Goal: Task Accomplishment & Management: Complete application form

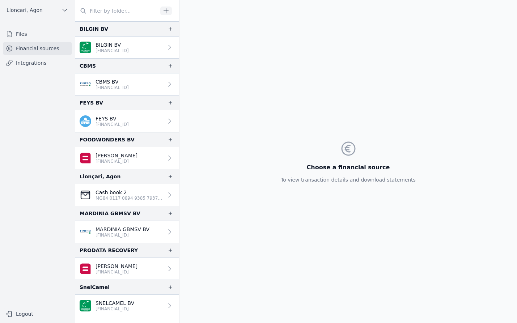
click at [24, 33] on font "Files" at bounding box center [21, 34] width 11 height 6
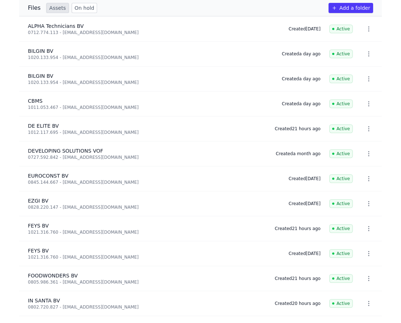
scroll to position [121, 0]
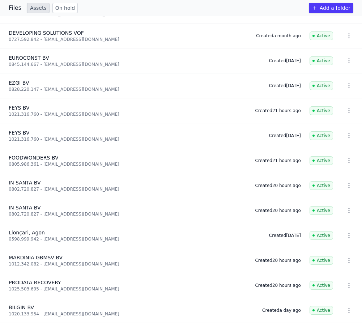
click at [16, 9] on font "Files" at bounding box center [15, 7] width 13 height 7
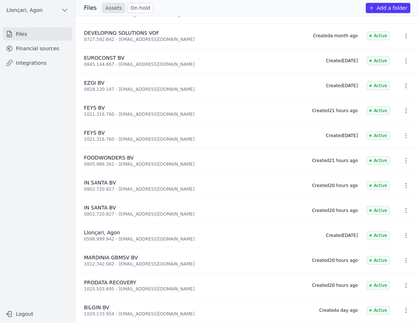
click at [39, 49] on font "Financial sources" at bounding box center [37, 49] width 43 height 6
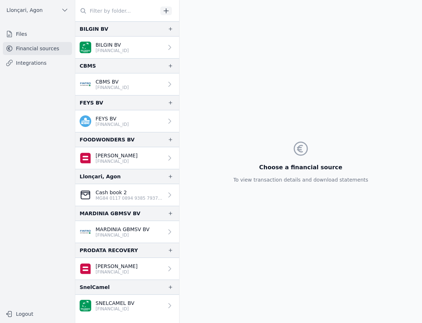
click at [166, 232] on icon at bounding box center [169, 231] width 7 height 7
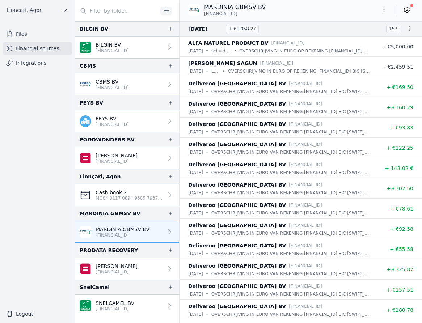
click at [123, 270] on font "[FINANCIAL_ID]" at bounding box center [112, 272] width 33 height 5
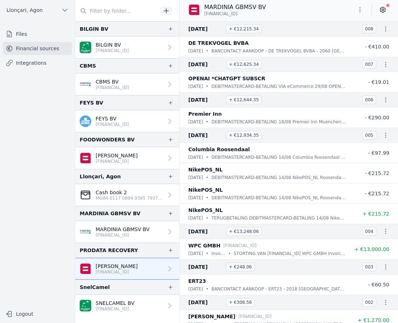
click at [23, 37] on font "Files" at bounding box center [21, 34] width 11 height 6
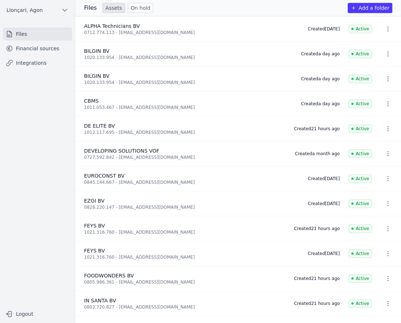
drag, startPoint x: 386, startPoint y: 255, endPoint x: 106, endPoint y: 254, distance: 279.5
type textarea "1021.316.76"
click at [106, 254] on div "FEYS BV 1021.316.760 - veda2099@hotmail.com" at bounding box center [191, 253] width 215 height 13
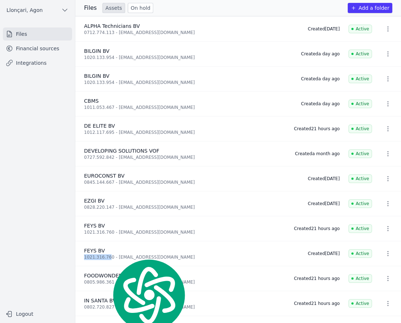
click at [95, 255] on font "1021.316.760 - veda2099@hotmail.com" at bounding box center [139, 257] width 111 height 5
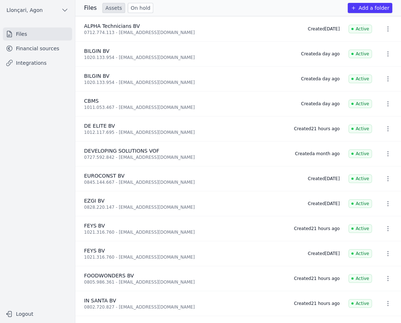
click at [89, 254] on div "FEYS BV" at bounding box center [191, 250] width 215 height 7
click at [100, 256] on font "1021.316.760 - veda2099@hotmail.com" at bounding box center [139, 257] width 111 height 5
click at [42, 46] on font "Financial sources" at bounding box center [37, 49] width 43 height 6
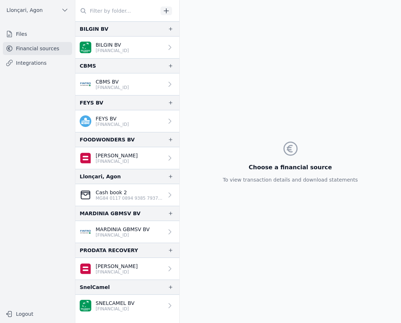
click at [137, 123] on link "FEYS BV BE82 7390 2499 3968" at bounding box center [127, 121] width 104 height 22
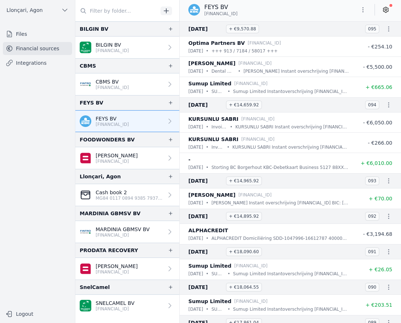
click at [135, 158] on p "[PERSON_NAME]" at bounding box center [117, 155] width 42 height 7
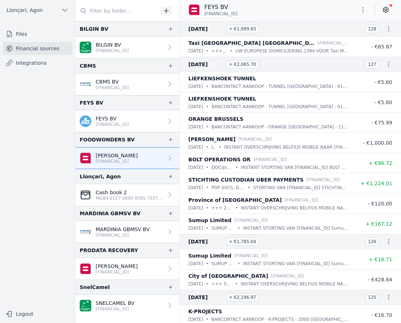
click at [112, 155] on font "[PERSON_NAME]" at bounding box center [117, 156] width 42 height 6
click at [108, 140] on font "FOODWONDERS BV" at bounding box center [107, 140] width 55 height 6
click at [169, 140] on icon "button" at bounding box center [171, 140] width 4 height 4
click at [128, 160] on div "Add a source for FOODWONDERS BV With manual import of statements 01 Source type…" at bounding box center [200, 161] width 401 height 323
click at [128, 160] on font "BE54 0689 4954 0097" at bounding box center [112, 161] width 33 height 5
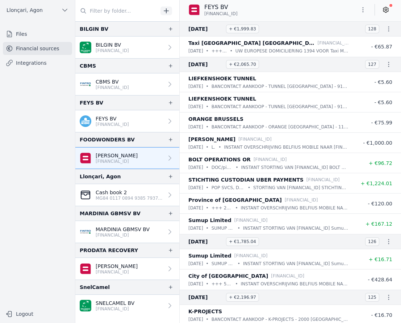
click at [123, 160] on font "BE54 0689 4954 0097" at bounding box center [112, 161] width 33 height 5
click at [38, 50] on font "Financial sources" at bounding box center [37, 49] width 43 height 6
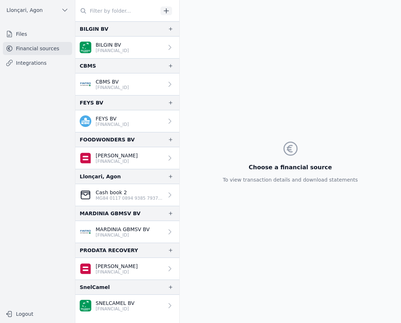
click at [111, 155] on font "Aytaç GÜLER" at bounding box center [117, 156] width 42 height 6
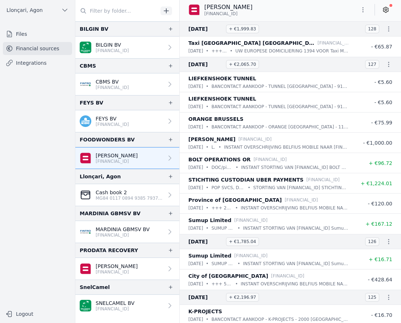
click at [17, 35] on font "Files" at bounding box center [21, 34] width 11 height 6
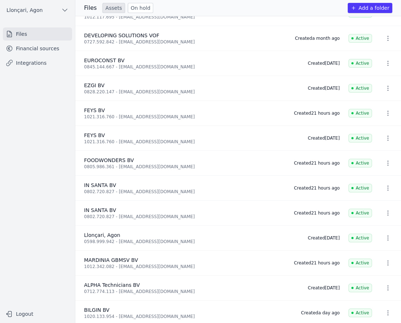
scroll to position [121, 0]
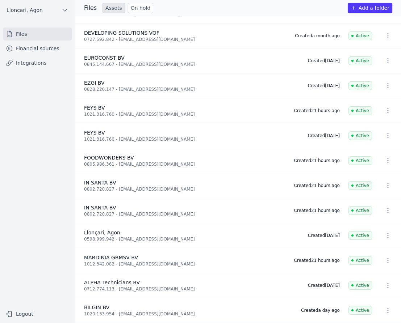
click at [387, 208] on icon "button" at bounding box center [387, 210] width 1 height 5
click at [384, 222] on font "DELETE" at bounding box center [383, 224] width 20 height 6
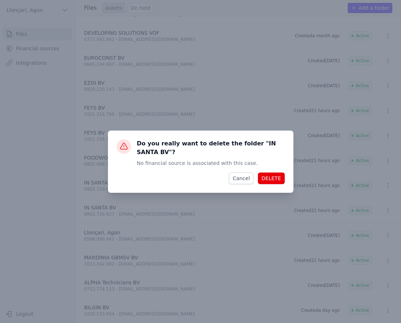
click at [265, 176] on font "DELETE" at bounding box center [271, 179] width 20 height 6
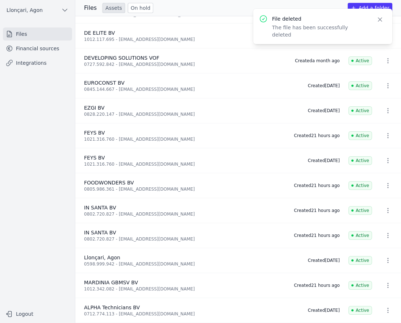
click at [384, 211] on icon "button" at bounding box center [387, 210] width 7 height 7
click at [384, 223] on font "DELETE" at bounding box center [383, 224] width 20 height 6
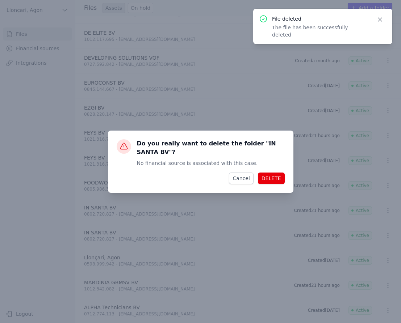
click at [274, 173] on button "DELETE" at bounding box center [271, 179] width 27 height 12
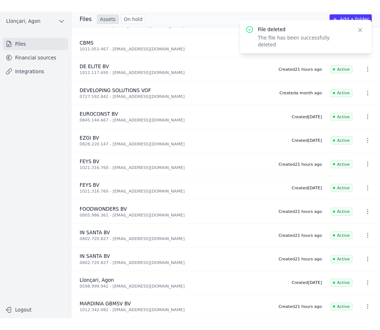
scroll to position [71, 0]
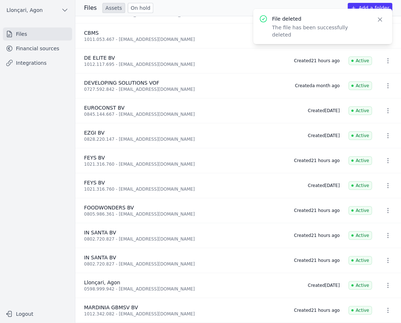
click at [384, 235] on icon "button" at bounding box center [387, 235] width 7 height 7
click at [140, 236] on div at bounding box center [200, 161] width 401 height 323
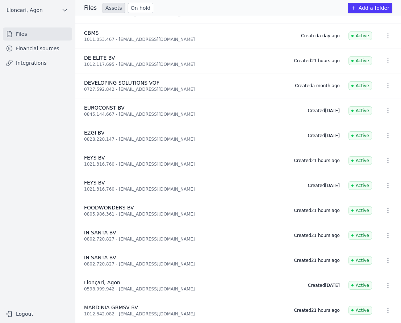
click at [386, 260] on icon "button" at bounding box center [387, 260] width 7 height 7
click at [381, 276] on font "DELETE" at bounding box center [383, 274] width 20 height 6
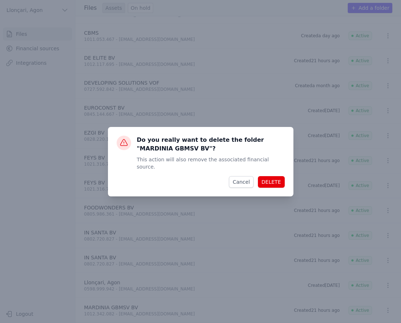
click at [249, 179] on font "Cancel" at bounding box center [240, 182] width 17 height 6
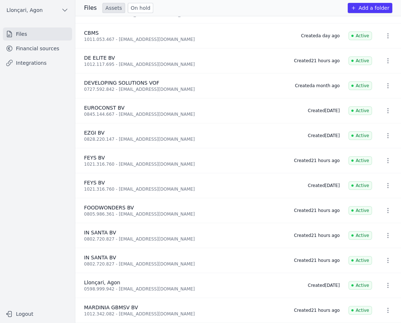
click at [45, 49] on font "Financial sources" at bounding box center [37, 49] width 43 height 6
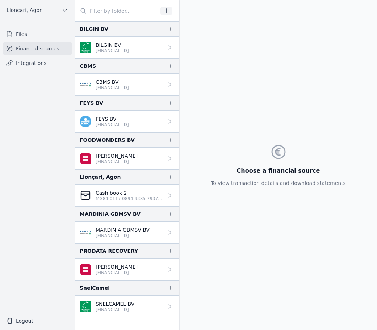
click at [20, 33] on font "Files" at bounding box center [21, 34] width 11 height 6
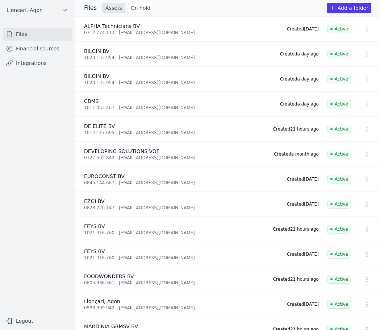
click at [352, 11] on font "Add a folder" at bounding box center [352, 8] width 31 height 6
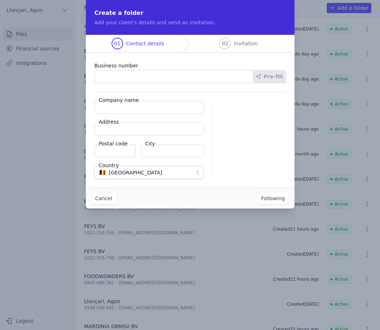
click at [114, 78] on input "Business number" at bounding box center [174, 76] width 159 height 13
type input "0802.720.827"
click at [257, 192] on button "Following" at bounding box center [272, 198] width 31 height 12
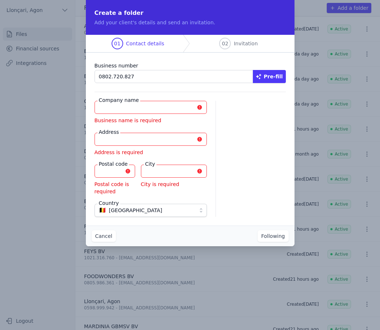
click at [154, 107] on input "Company name" at bounding box center [151, 107] width 113 height 13
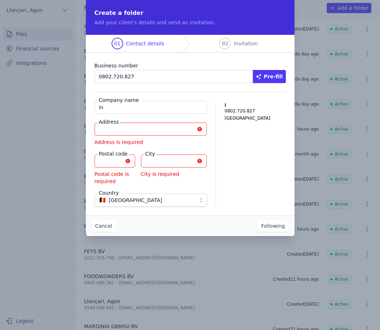
type input "IN SANTA BV"
paste input "Lostraat 14 box 3A"
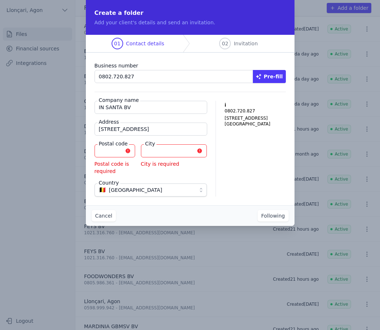
type input "Lostraat 14 box 3A"
click at [117, 153] on input "Postal code" at bounding box center [115, 150] width 41 height 13
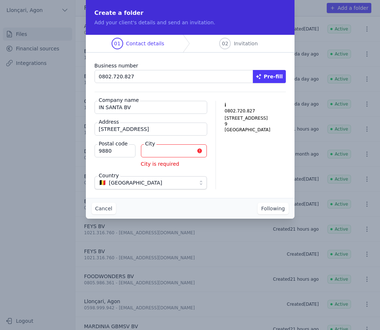
type input "9880"
click at [151, 155] on input "City" at bounding box center [174, 150] width 66 height 13
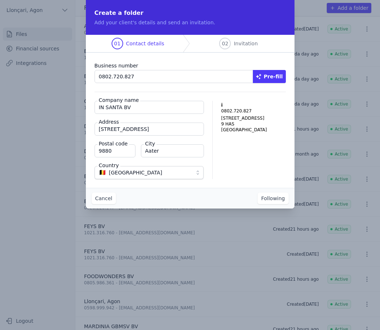
click at [152, 155] on input "Aater" at bounding box center [172, 150] width 63 height 13
type input "Aalter"
click at [239, 158] on div "i 0802.720.827 Lostraat 14 box 3A 9 HAS Belgium" at bounding box center [253, 140] width 64 height 78
click at [270, 199] on font "Following" at bounding box center [273, 198] width 24 height 6
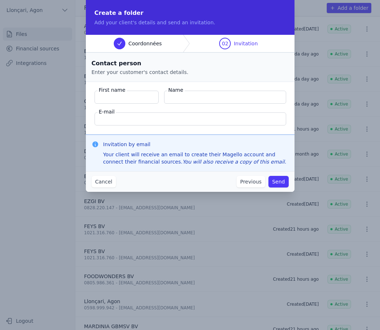
click at [132, 96] on input "First name" at bounding box center [127, 97] width 64 height 13
type input "I"
type input "Sari"
click at [199, 93] on input "Name" at bounding box center [225, 97] width 122 height 13
type input "Ihsan"
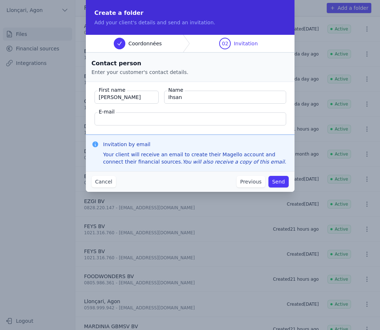
click at [94, 112] on fieldset "First name Sari Name Ihsan E-mail" at bounding box center [190, 108] width 209 height 53
click at [111, 119] on input "E-mail" at bounding box center [191, 118] width 192 height 13
type input "i"
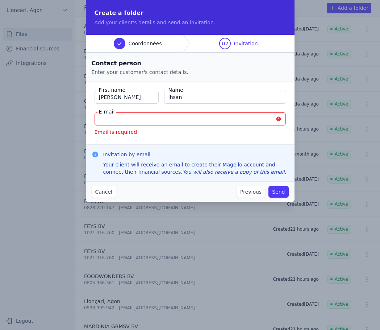
click at [124, 118] on input "E-mail" at bounding box center [190, 118] width 191 height 13
type input "insanta"
type textarea "nta"
drag, startPoint x: 143, startPoint y: 120, endPoint x: 51, endPoint y: 125, distance: 92.1
click at [51, 125] on div "Create a folder Add your client's details and send an invitation. Coordonnées 0…" at bounding box center [190, 165] width 380 height 330
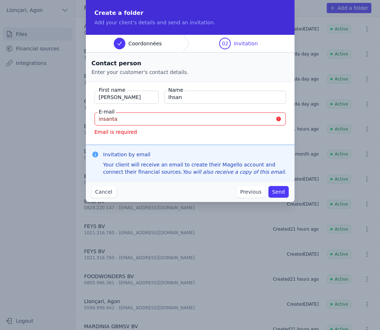
paste input "1@hotmail.com"
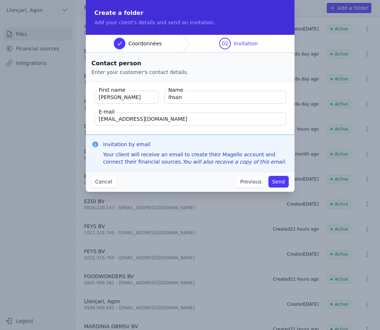
type input "insanta1@hotmail.com"
click at [279, 182] on font "Send" at bounding box center [278, 182] width 13 height 6
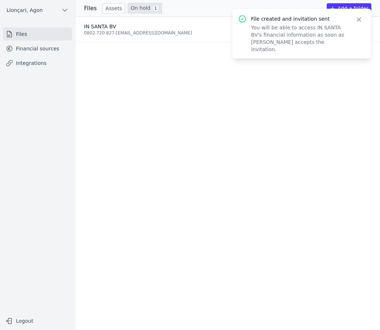
click at [39, 50] on font "Financial sources" at bounding box center [37, 49] width 43 height 6
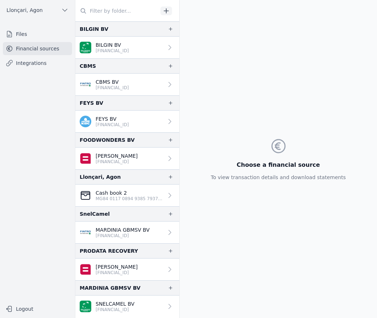
scroll to position [4, 0]
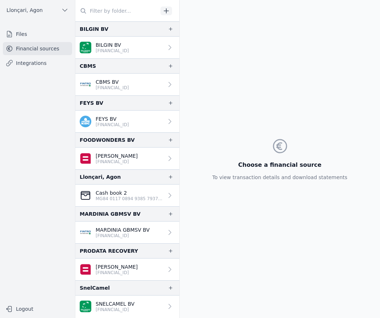
click at [242, 89] on div "Choose a financial source To view transaction details and download statements" at bounding box center [279, 159] width 147 height 318
click at [35, 53] on link "Financial sources" at bounding box center [37, 48] width 69 height 13
click at [36, 49] on font "Financial sources" at bounding box center [37, 49] width 43 height 6
click at [17, 36] on font "Files" at bounding box center [21, 34] width 11 height 6
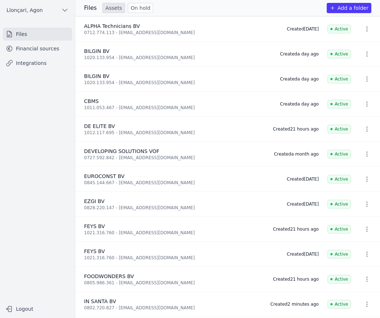
click at [27, 49] on font "Financial sources" at bounding box center [37, 49] width 43 height 6
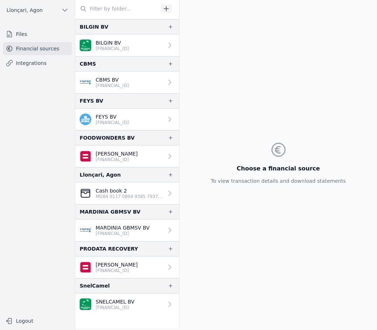
scroll to position [4, 0]
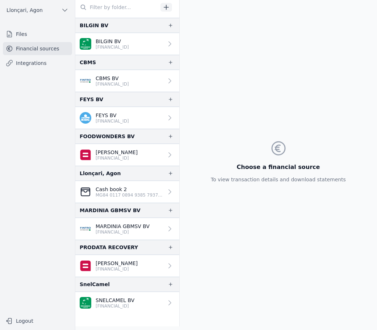
click at [21, 34] on font "Files" at bounding box center [21, 34] width 11 height 6
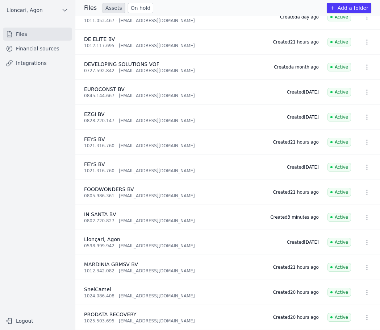
scroll to position [89, 0]
click at [38, 47] on font "Financial sources" at bounding box center [37, 49] width 43 height 6
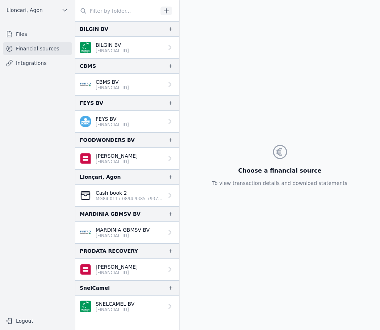
click at [38, 49] on font "Financial sources" at bounding box center [37, 49] width 43 height 6
click at [225, 113] on div "Choose a financial source To view transaction details and download statements" at bounding box center [279, 165] width 147 height 330
click at [28, 34] on link "Files" at bounding box center [37, 34] width 69 height 13
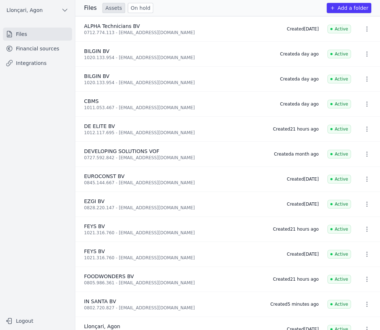
click at [34, 52] on link "Financial sources" at bounding box center [37, 48] width 69 height 13
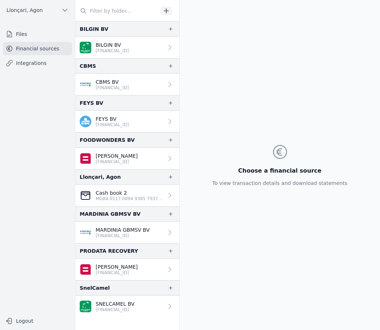
click at [4, 202] on div "Llonçari, Agon Files Financial sources Integrations Logout" at bounding box center [37, 165] width 75 height 330
click at [35, 50] on font "Financial sources" at bounding box center [37, 49] width 43 height 6
click at [218, 247] on div "Choose a financial source To view transaction details and download statements" at bounding box center [279, 165] width 147 height 330
click at [29, 177] on nav "Files Financial sources Integrations" at bounding box center [37, 168] width 63 height 280
click at [18, 51] on font "Financial sources" at bounding box center [37, 49] width 43 height 6
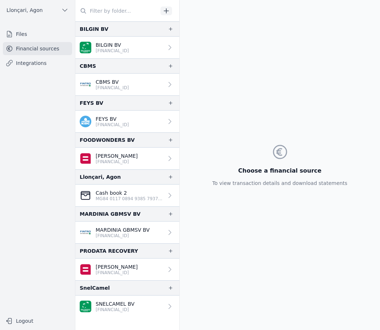
click at [42, 52] on link "Financial sources" at bounding box center [37, 48] width 69 height 13
click at [38, 49] on font "Financial sources" at bounding box center [37, 49] width 43 height 6
click at [33, 47] on font "Financial sources" at bounding box center [37, 49] width 43 height 6
click at [30, 48] on link "Sources financières" at bounding box center [37, 48] width 69 height 13
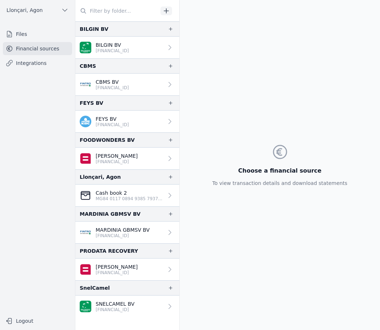
click at [22, 33] on font "Files" at bounding box center [21, 34] width 11 height 6
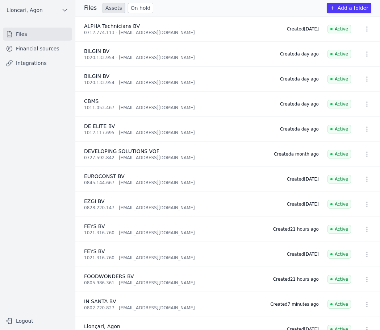
click at [26, 46] on font "Financial sources" at bounding box center [37, 49] width 43 height 6
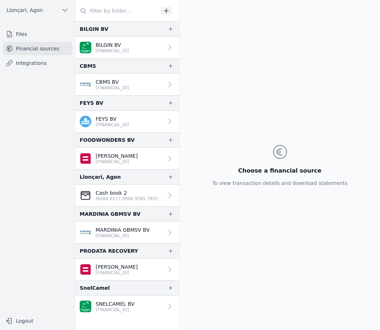
click at [34, 47] on font "Financial sources" at bounding box center [37, 49] width 43 height 6
click at [27, 48] on font "Financial sources" at bounding box center [37, 49] width 43 height 6
click at [29, 51] on font "Financial sources" at bounding box center [37, 49] width 43 height 6
click at [24, 50] on font "Financial sources" at bounding box center [37, 49] width 43 height 6
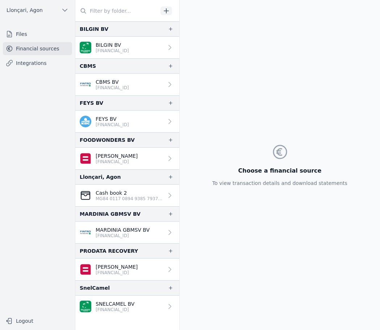
click at [26, 33] on font "Files" at bounding box center [21, 34] width 11 height 6
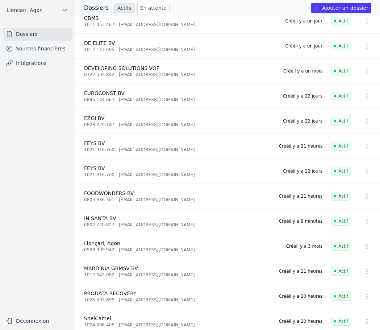
scroll to position [89, 0]
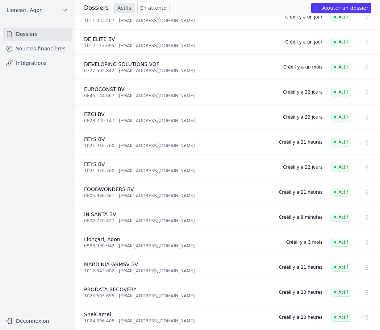
click at [25, 319] on button "Déconnexion" at bounding box center [37, 321] width 69 height 12
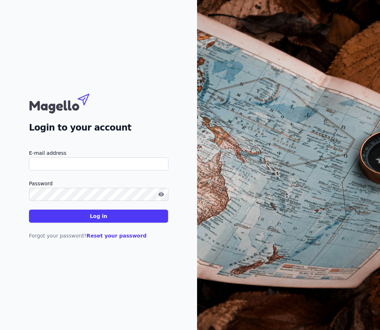
click at [79, 163] on input "E-mail address" at bounding box center [98, 163] width 139 height 13
drag, startPoint x: 84, startPoint y: 163, endPoint x: 46, endPoint y: 160, distance: 37.4
click at [46, 160] on input "[EMAIL_ADDRESS][DOMAIN_NAME]" at bounding box center [98, 163] width 139 height 13
type input "[EMAIL_ADDRESS][DOMAIN_NAME]"
click at [163, 197] on button "button" at bounding box center [161, 194] width 12 height 9
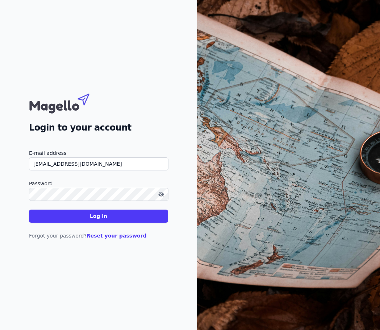
click at [163, 197] on button "button" at bounding box center [161, 194] width 12 height 9
click at [92, 221] on button "Log in" at bounding box center [98, 215] width 139 height 13
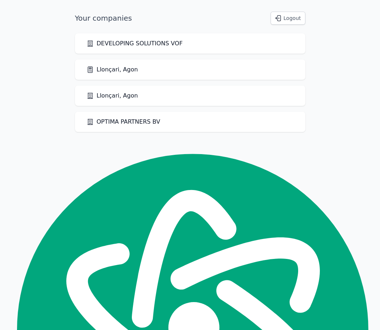
click at [103, 98] on font "Llonçari, Agon" at bounding box center [117, 95] width 41 height 7
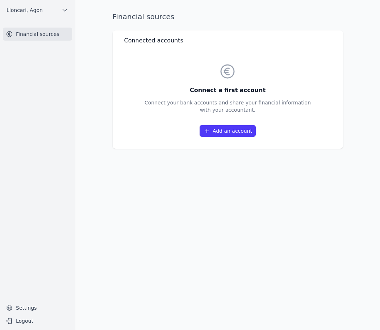
click at [19, 38] on link "Financial sources" at bounding box center [37, 34] width 69 height 13
click at [28, 30] on link "Financial sources" at bounding box center [37, 34] width 69 height 13
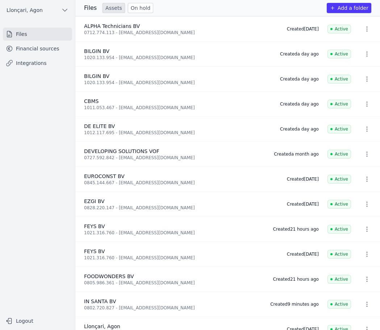
click at [28, 49] on font "Financial sources" at bounding box center [37, 49] width 43 height 6
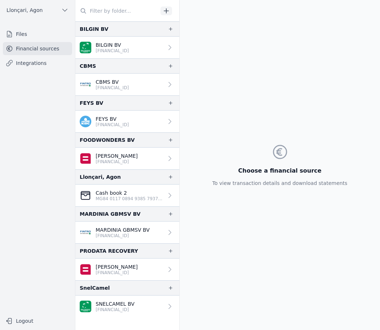
click at [20, 319] on font "Logout" at bounding box center [24, 321] width 17 height 6
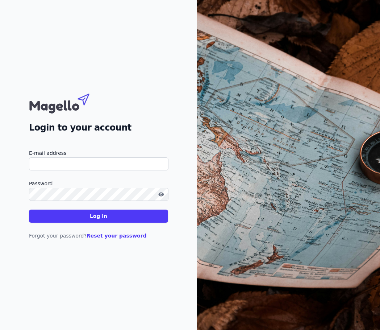
click at [49, 165] on input "E-mail address" at bounding box center [98, 163] width 139 height 13
click at [29, 209] on button "Log in" at bounding box center [98, 215] width 139 height 13
type input "info@llcf.eu"
click at [84, 216] on button "Log in" at bounding box center [98, 215] width 139 height 13
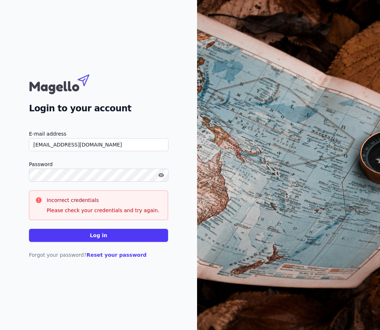
click at [161, 173] on icon "button" at bounding box center [160, 175] width 5 height 4
click at [95, 238] on font "Log in" at bounding box center [98, 235] width 17 height 6
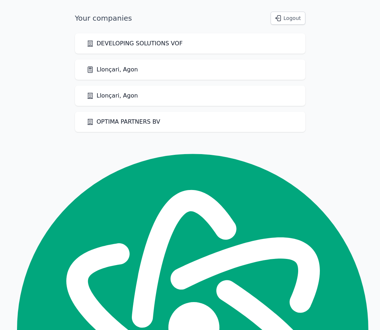
click at [116, 69] on font "Llonçari, Agon" at bounding box center [117, 69] width 41 height 7
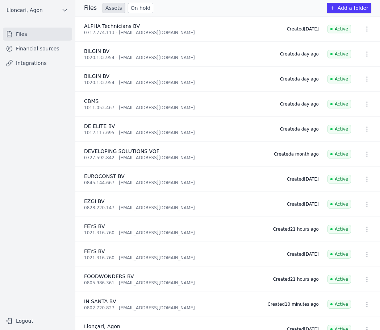
click at [44, 46] on font "Financial sources" at bounding box center [37, 49] width 43 height 6
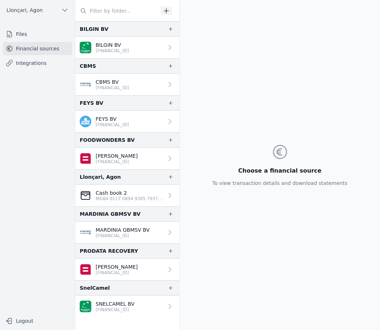
click at [53, 114] on nav "Files Financial sources Integrations" at bounding box center [37, 168] width 63 height 280
click at [48, 153] on nav "Files Financial sources Integrations" at bounding box center [37, 168] width 63 height 280
click at [44, 207] on nav "Files Financial sources Integrations" at bounding box center [37, 168] width 63 height 280
click at [70, 8] on button "Llonçari, Agon" at bounding box center [37, 10] width 69 height 12
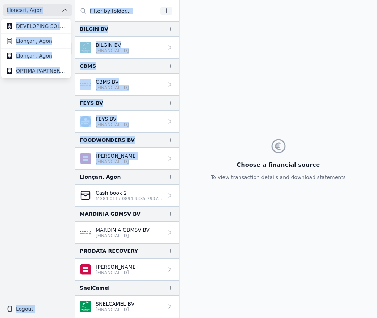
drag, startPoint x: 0, startPoint y: 153, endPoint x: -135, endPoint y: 170, distance: 136.5
type textarea "DEVELOPING SOLUTIONS VOF Llonçari, Agon Llonçari, Agon OPTIMA PARTNERS BV Llonç…"
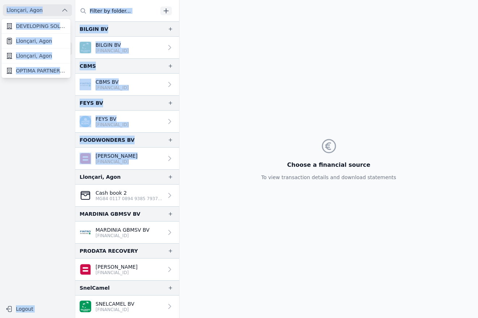
click at [379, 177] on div at bounding box center [239, 159] width 478 height 318
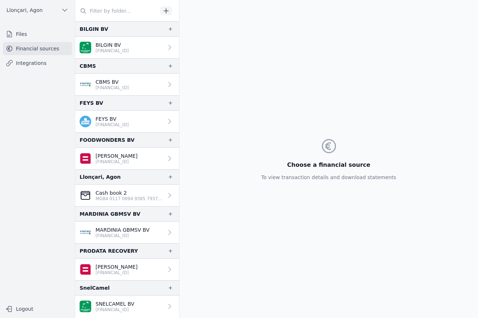
click at [18, 33] on font "Files" at bounding box center [21, 34] width 11 height 6
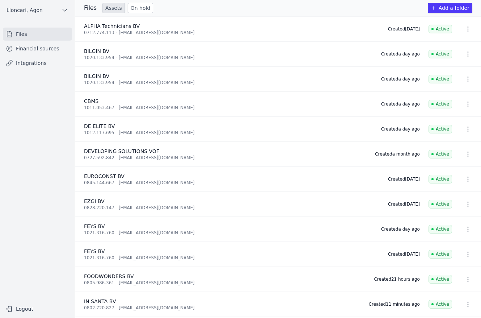
click at [138, 6] on font "On hold" at bounding box center [141, 8] width 20 height 6
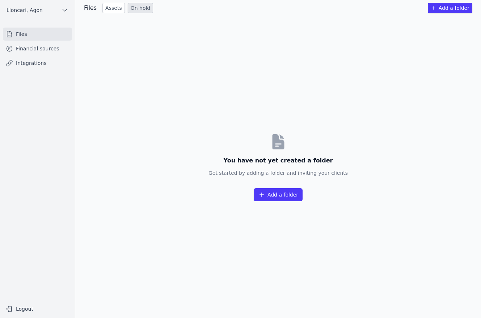
click at [274, 194] on font "Add a folder" at bounding box center [283, 195] width 31 height 6
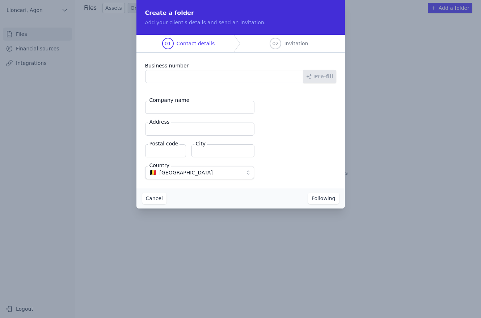
click at [148, 195] on font "Cancel" at bounding box center [154, 198] width 17 height 6
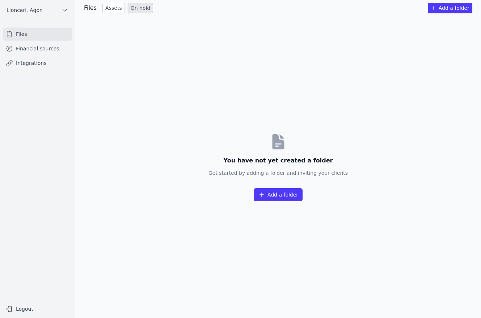
click at [111, 9] on font "Assets" at bounding box center [113, 8] width 17 height 6
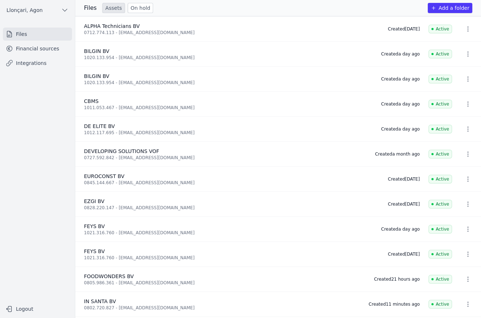
click at [92, 8] on font "Files" at bounding box center [90, 7] width 13 height 7
click at [140, 7] on font "On hold" at bounding box center [141, 8] width 20 height 6
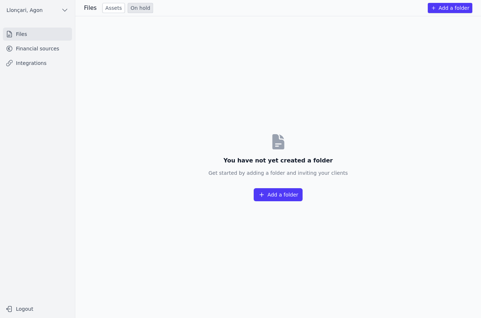
click at [109, 9] on font "Assets" at bounding box center [113, 8] width 17 height 6
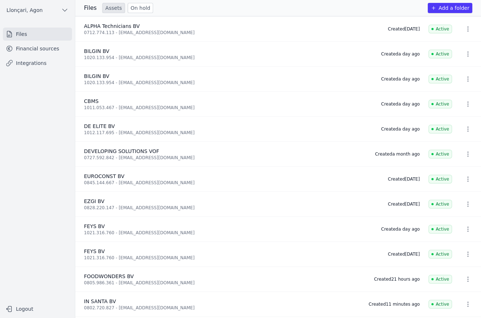
click at [26, 47] on font "Financial sources" at bounding box center [37, 49] width 43 height 6
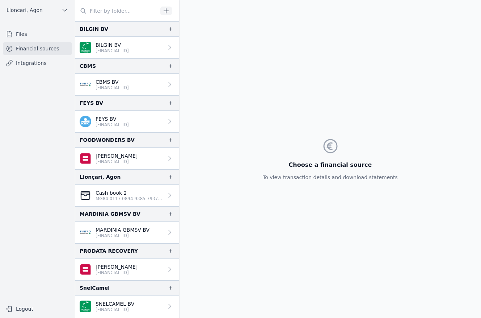
click at [305, 79] on div "Choose a financial source To view transaction details and download statements" at bounding box center [330, 159] width 147 height 318
